Goal: Task Accomplishment & Management: Manage account settings

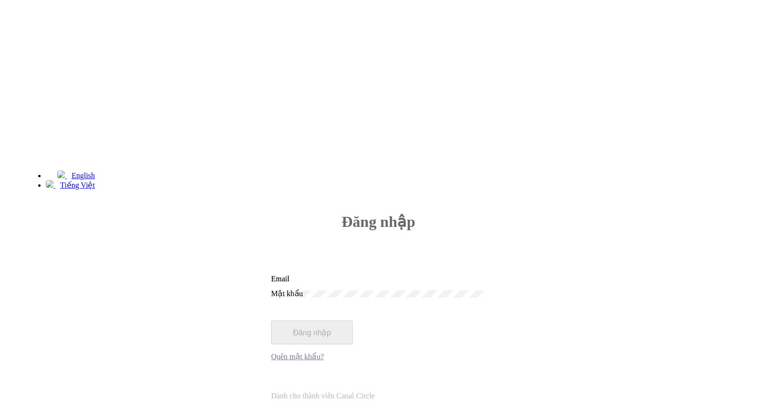
type input "hant.ksnb@m7mfi.vn"
click at [353, 320] on button "Đăng nhập" at bounding box center [312, 332] width 82 height 24
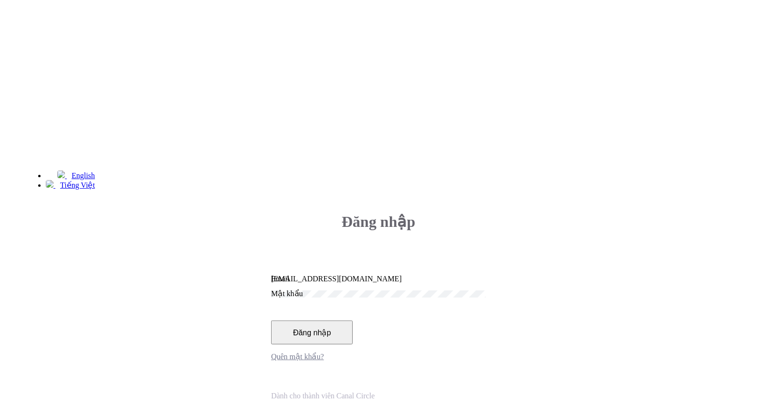
click at [353, 320] on button "Đăng nhập" at bounding box center [312, 332] width 82 height 24
click at [442, 289] on div "Mật khẩu" at bounding box center [378, 293] width 215 height 9
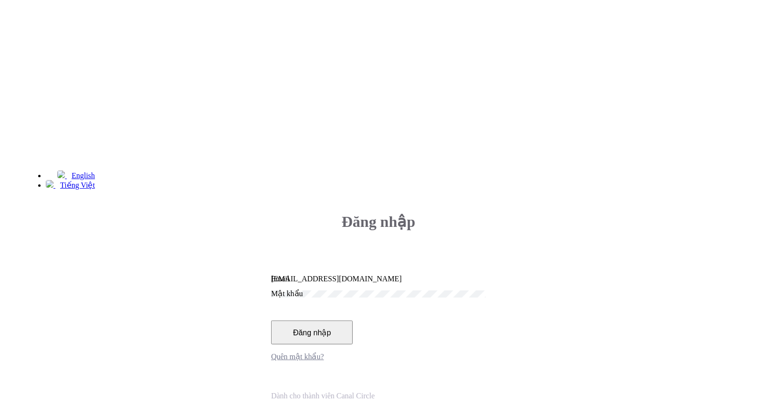
click at [271, 320] on button "Đăng nhập" at bounding box center [312, 332] width 82 height 24
click at [353, 320] on button "Đăng nhập" at bounding box center [312, 332] width 82 height 24
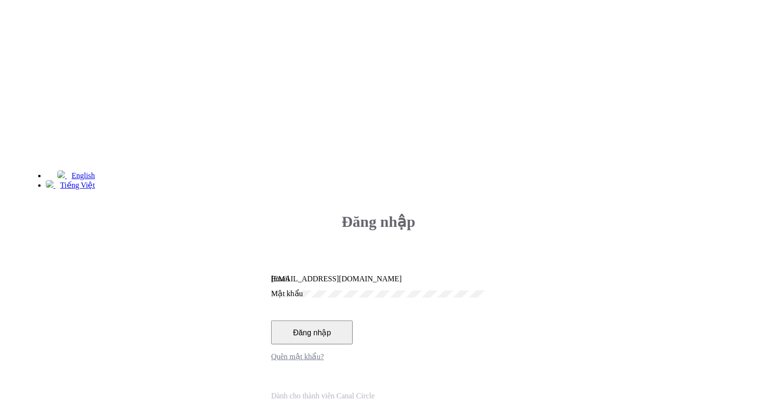
click at [353, 320] on button "Đăng nhập" at bounding box center [312, 332] width 82 height 24
click at [486, 275] on div "hant.ksnb@m7mfi.vn Email" at bounding box center [378, 279] width 215 height 9
click at [463, 289] on div "Mật khẩu" at bounding box center [378, 293] width 215 height 9
click at [353, 320] on button "Đăng nhập" at bounding box center [312, 332] width 82 height 24
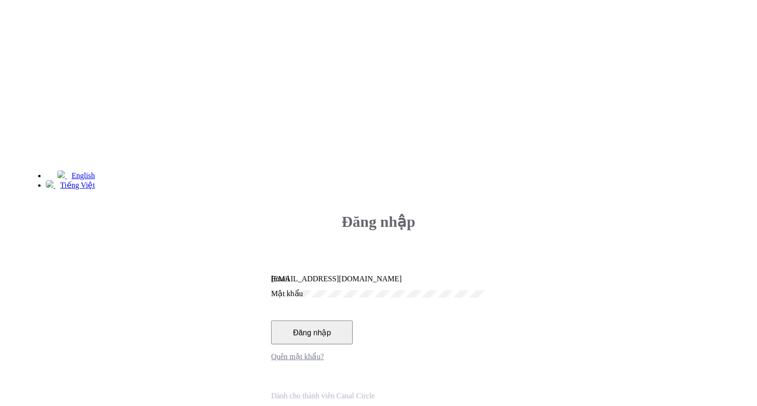
click at [353, 320] on button "Đăng nhập" at bounding box center [312, 332] width 82 height 24
click at [355, 320] on button "Đăng nhập" at bounding box center [313, 332] width 84 height 24
click at [353, 320] on button "Đăng nhập" at bounding box center [312, 332] width 82 height 24
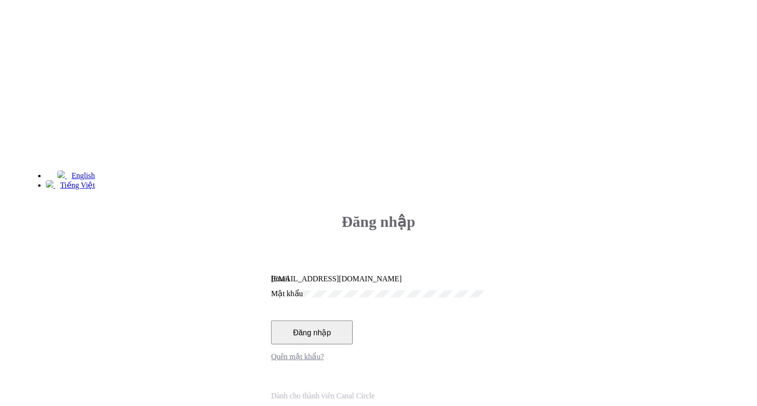
click at [353, 320] on button "Đăng nhập" at bounding box center [312, 332] width 82 height 24
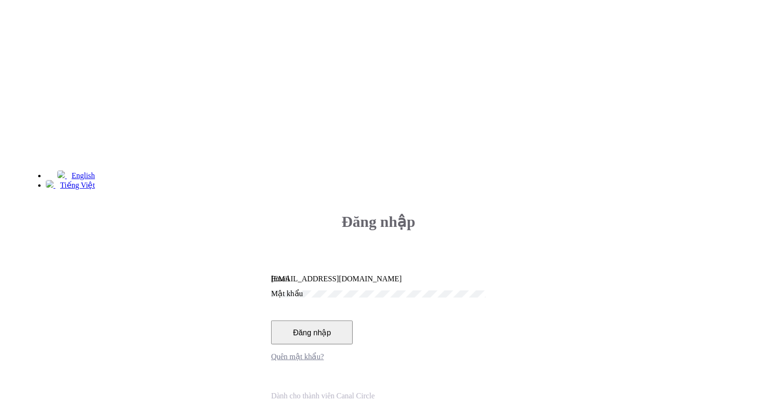
click at [353, 320] on button "Đăng nhập" at bounding box center [312, 332] width 82 height 24
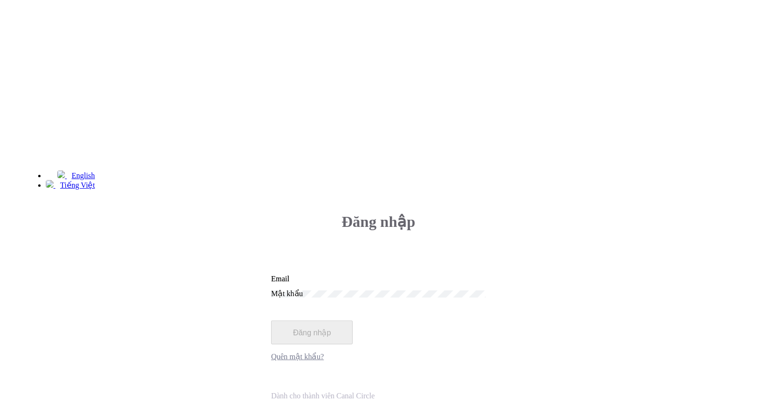
type input "hant.ksnb@m7mfi.vn"
click at [353, 320] on button "Đăng nhập" at bounding box center [312, 332] width 82 height 24
